Goal: Transaction & Acquisition: Book appointment/travel/reservation

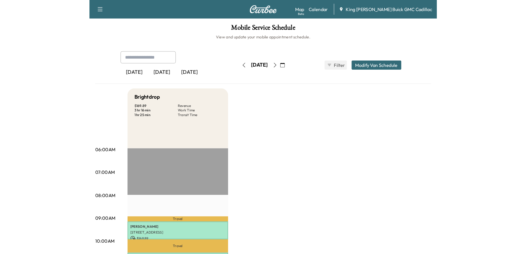
scroll to position [55, 0]
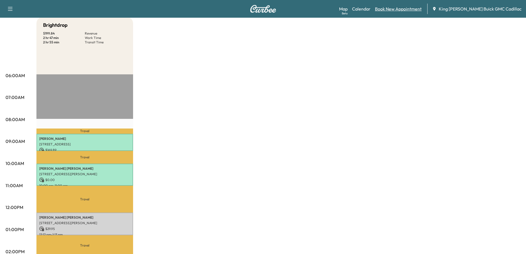
click at [333, 10] on link "Book New Appointment" at bounding box center [398, 9] width 47 height 7
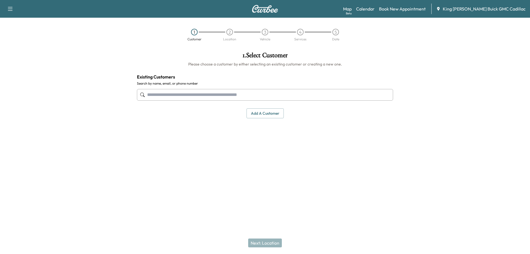
click at [187, 93] on input "text" at bounding box center [265, 95] width 256 height 12
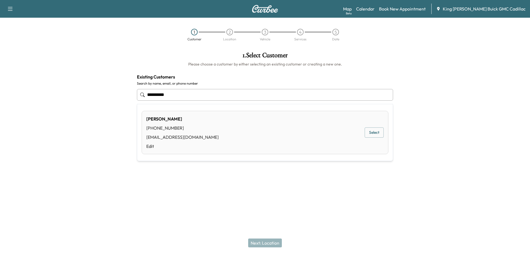
click at [179, 129] on div "[PHONE_NUMBER]" at bounding box center [182, 128] width 72 height 7
type input "*********"
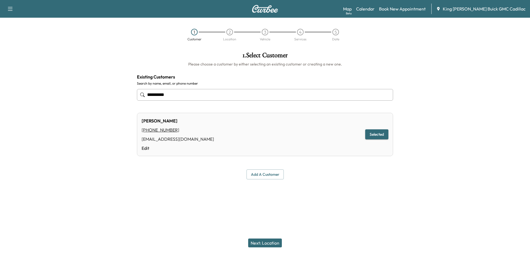
click at [270, 243] on button "Next: Location" at bounding box center [265, 242] width 34 height 9
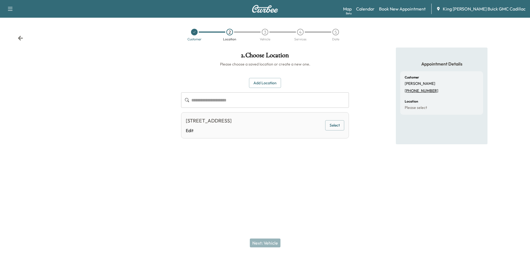
click at [230, 136] on div "[STREET_ADDRESS] Edit Select" at bounding box center [265, 125] width 168 height 26
click at [225, 128] on link "Edit" at bounding box center [209, 130] width 46 height 7
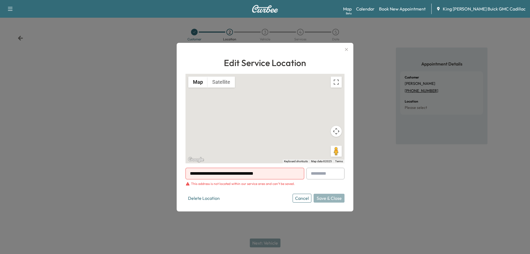
click at [333, 51] on icon "button" at bounding box center [346, 49] width 7 height 7
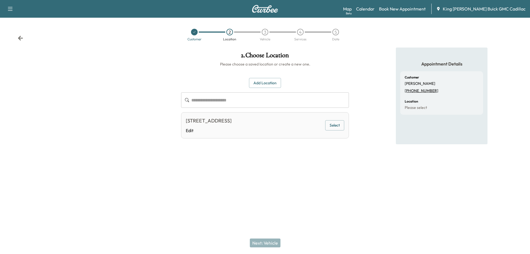
click at [333, 125] on button "Select" at bounding box center [334, 125] width 19 height 10
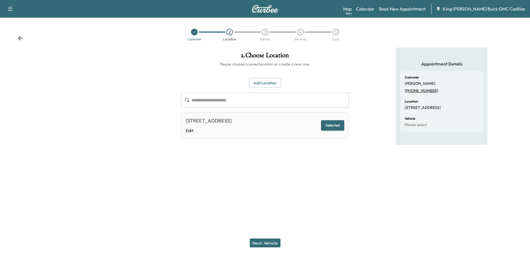
click at [259, 242] on button "Next: Vehicle" at bounding box center [265, 242] width 31 height 9
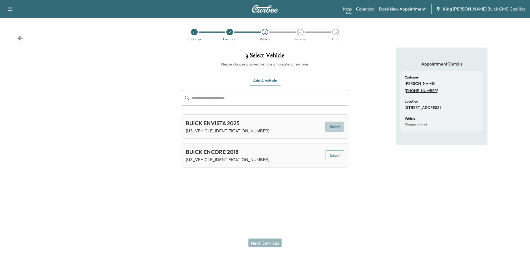
click at [332, 126] on button "Select" at bounding box center [334, 127] width 19 height 10
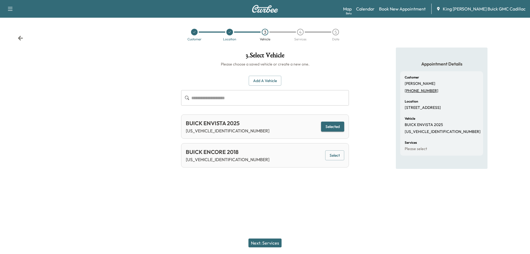
click at [208, 193] on div "Support Log Out Map Beta Calendar Book New Appointment King [PERSON_NAME] Buick…" at bounding box center [265, 127] width 530 height 254
click at [215, 98] on input "text" at bounding box center [270, 97] width 158 height 15
click at [194, 32] on icon at bounding box center [194, 31] width 3 height 3
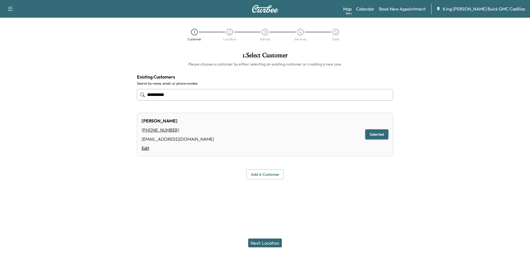
click at [148, 151] on link "Edit" at bounding box center [178, 148] width 72 height 7
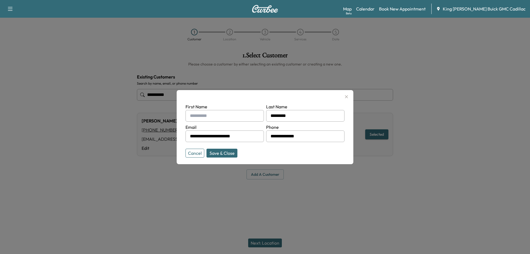
click at [192, 118] on div at bounding box center [191, 115] width 7 height 7
click at [192, 115] on div at bounding box center [191, 115] width 7 height 7
click at [202, 119] on input "text" at bounding box center [225, 116] width 78 height 12
click at [203, 117] on input "text" at bounding box center [225, 116] width 78 height 12
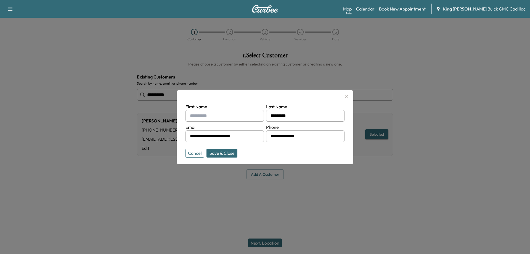
click at [203, 117] on input "text" at bounding box center [225, 116] width 78 height 12
type input "*"
type input "****"
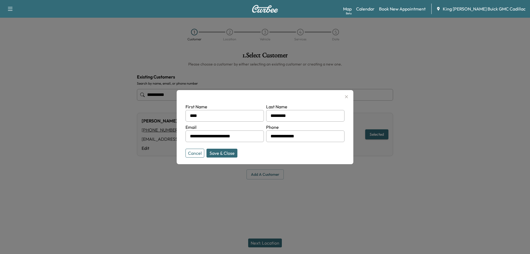
click at [228, 150] on button "Save & Close" at bounding box center [222, 153] width 31 height 9
type input "**********"
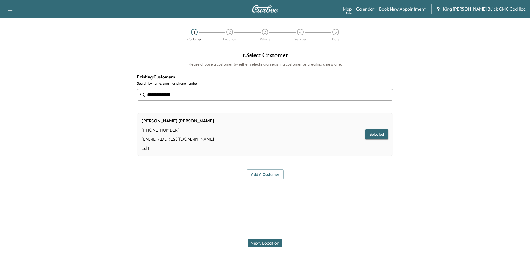
click at [271, 241] on button "Next: Location" at bounding box center [265, 242] width 34 height 9
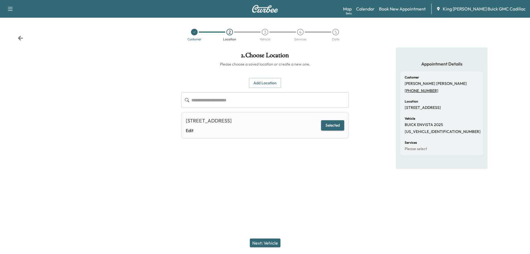
click at [265, 243] on button "Next: Vehicle" at bounding box center [265, 242] width 31 height 9
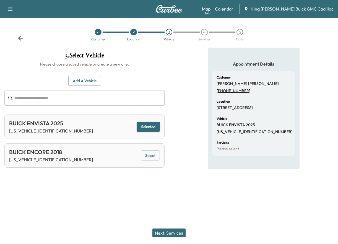
click at [233, 9] on link "Calendar" at bounding box center [224, 9] width 19 height 7
